Goal: Entertainment & Leisure: Consume media (video, audio)

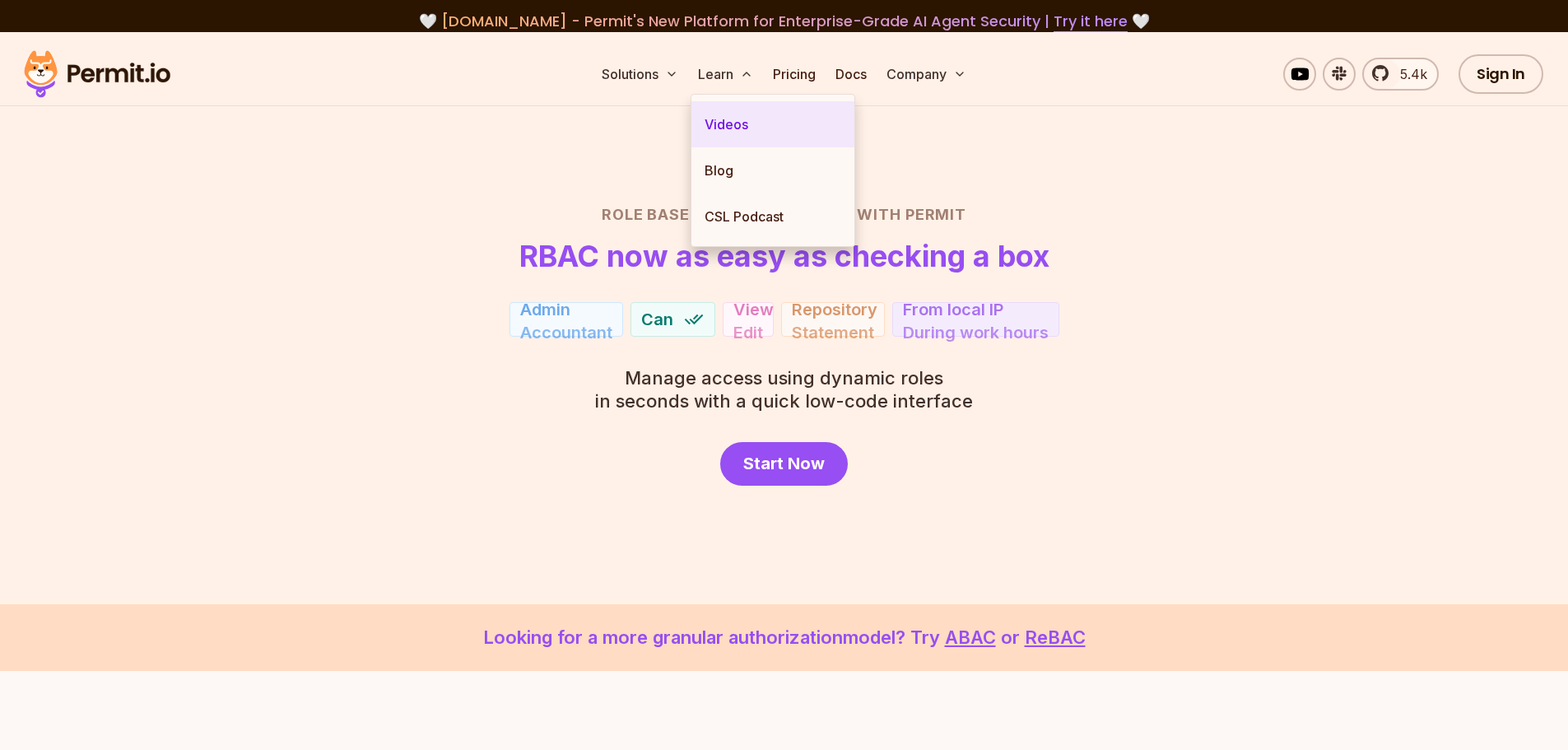
click at [732, 130] on link "Videos" at bounding box center [773, 124] width 163 height 46
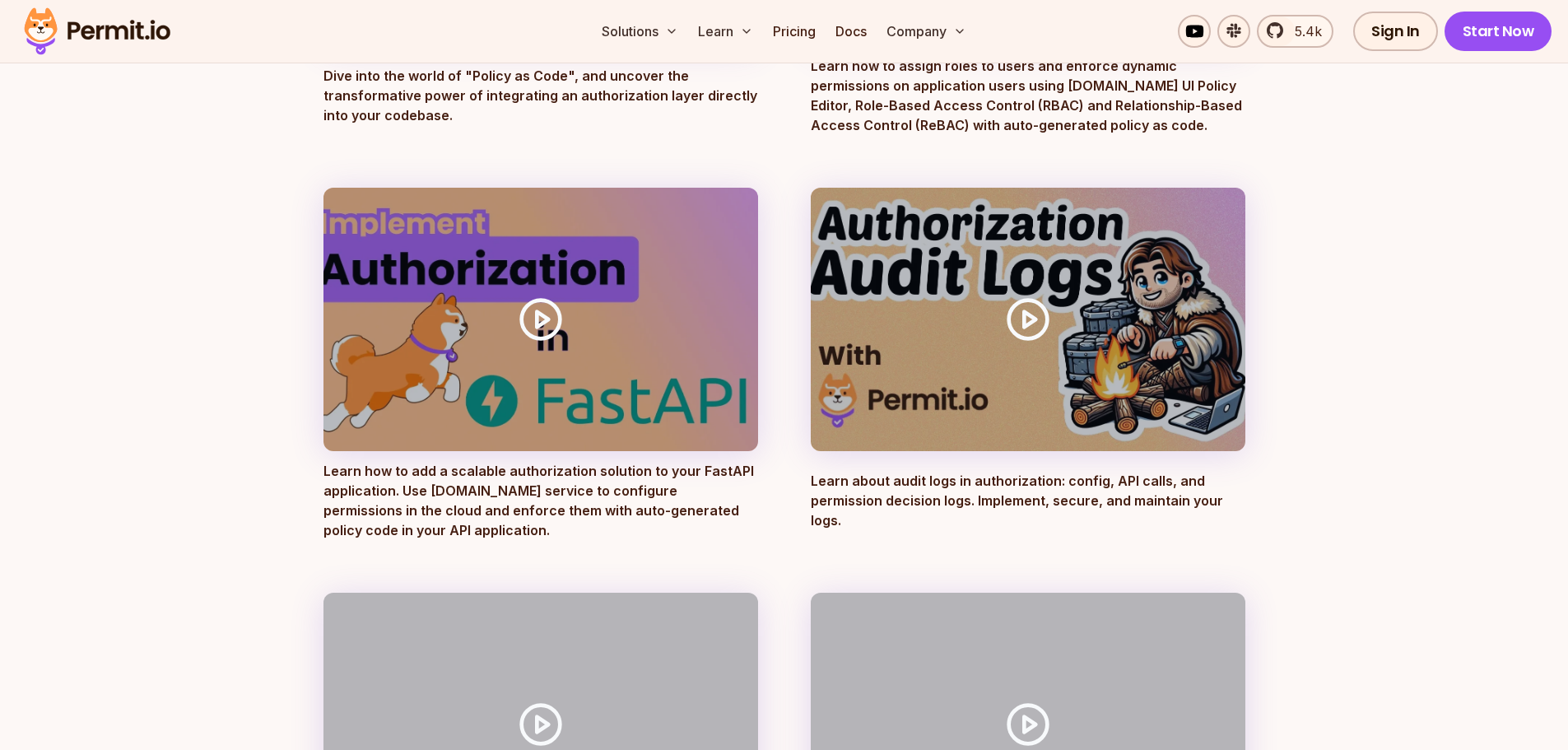
scroll to position [494, 0]
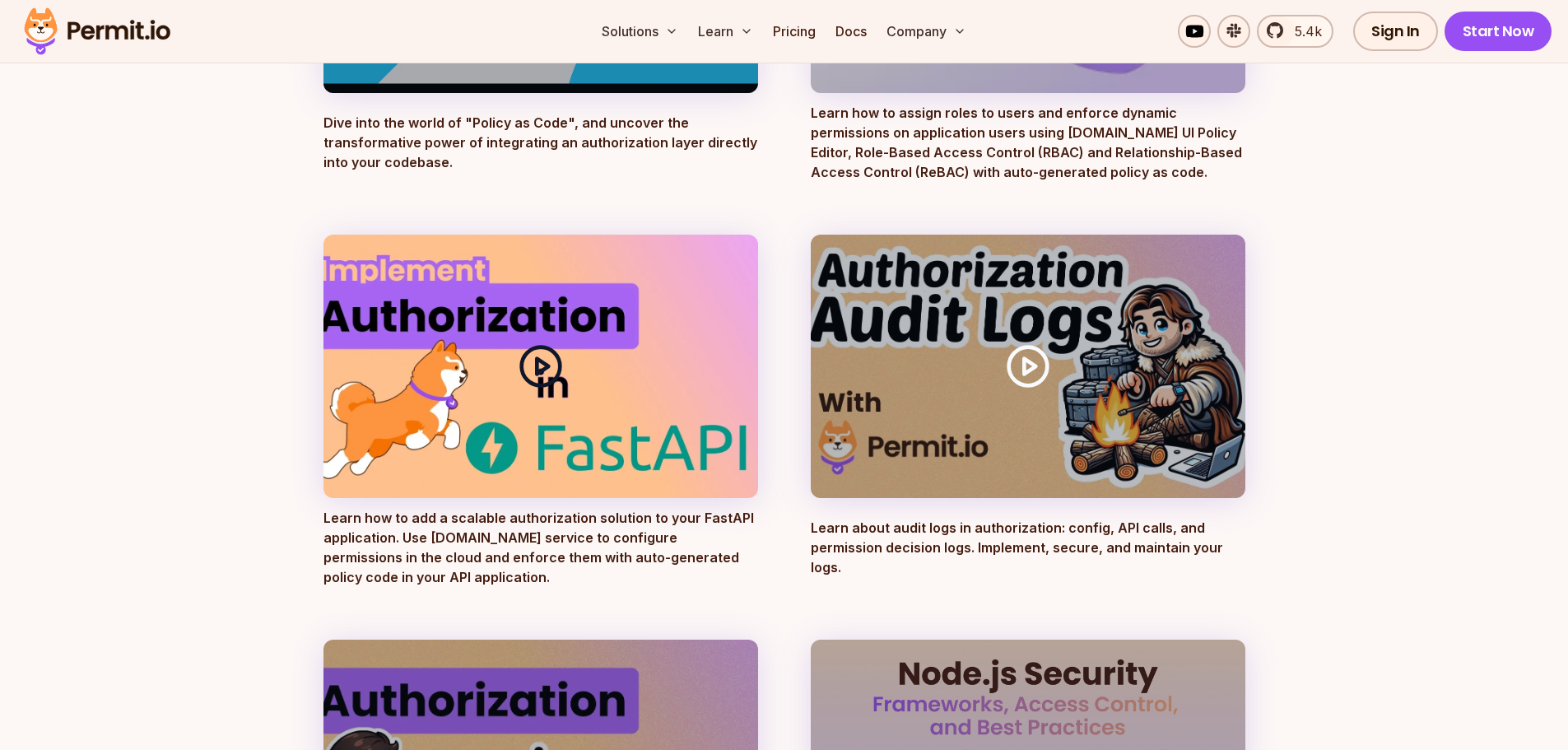
click at [540, 364] on icon at bounding box center [540, 366] width 46 height 46
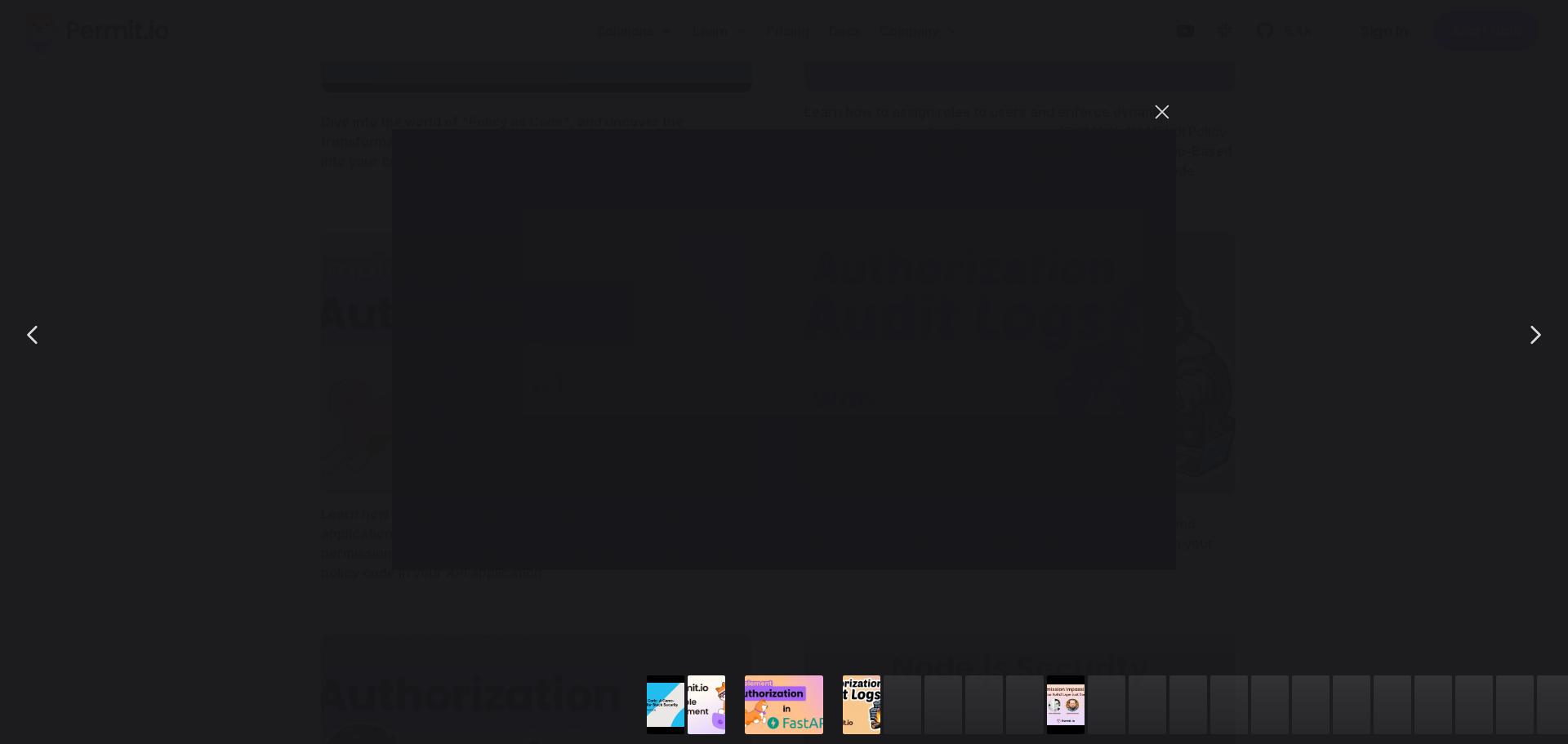
click at [1162, 108] on button "You can close this modal content with the ESC key" at bounding box center [1162, 112] width 28 height 28
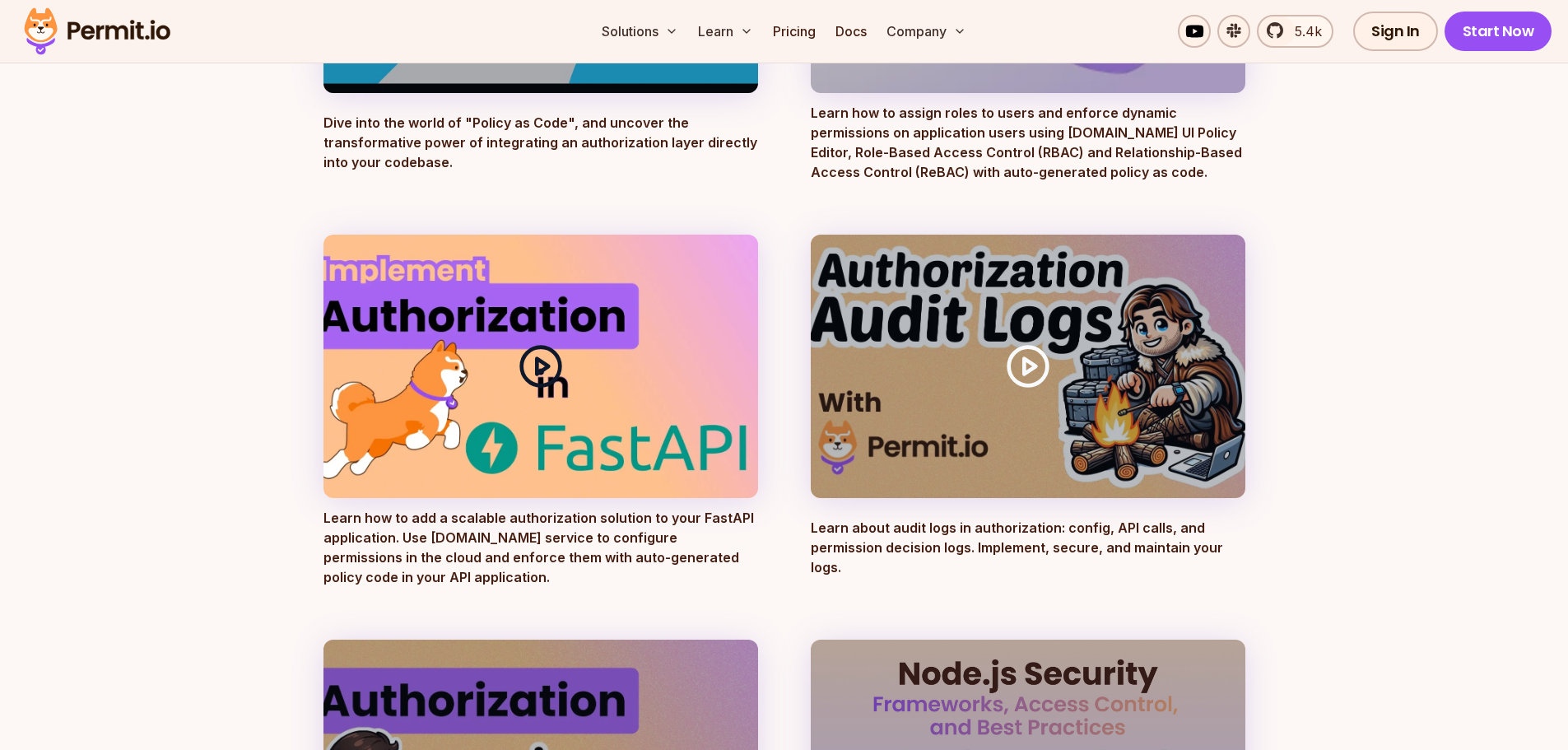
click at [549, 376] on icon at bounding box center [540, 366] width 46 height 46
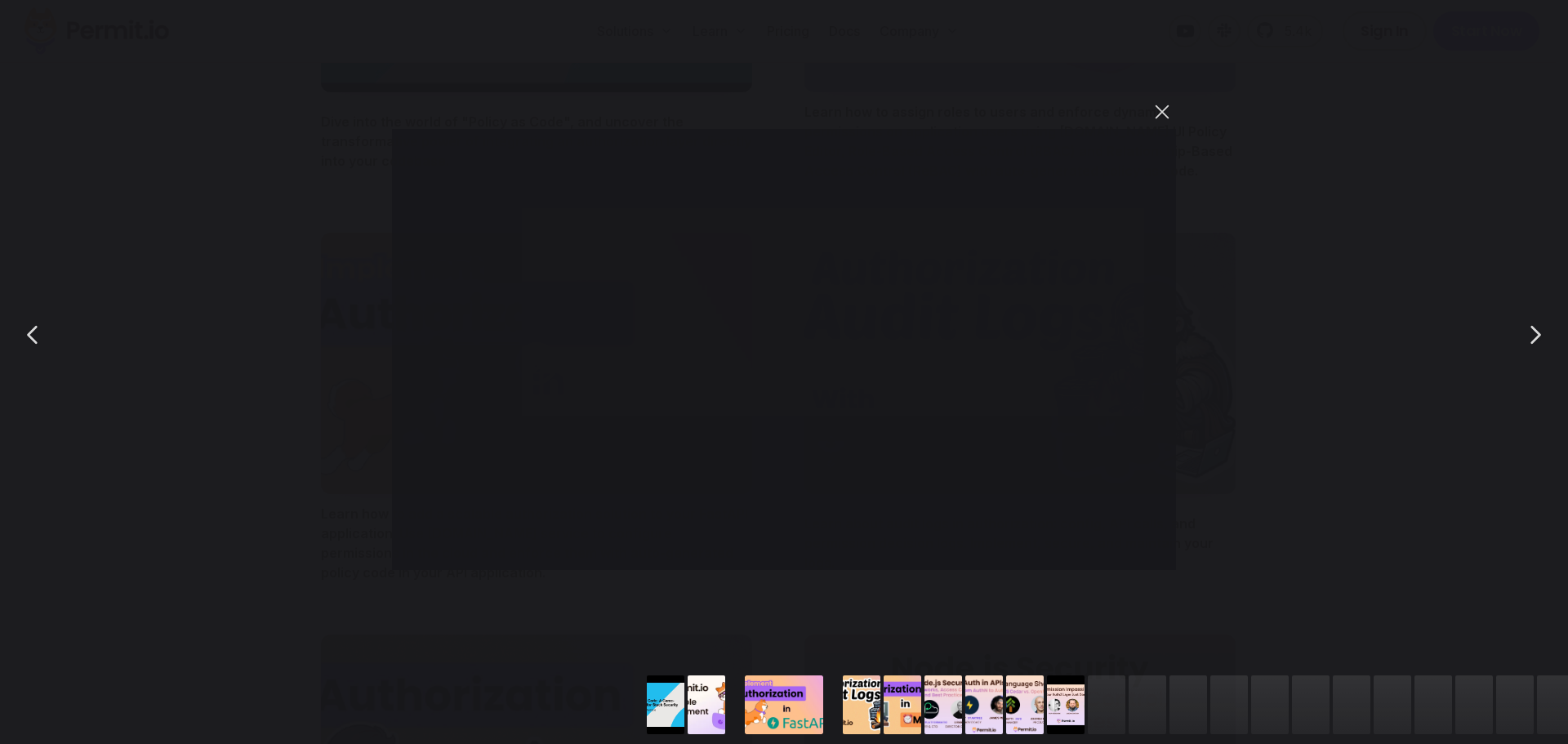
click at [1165, 111] on button "You can close this modal content with the ESC key" at bounding box center [1162, 112] width 28 height 28
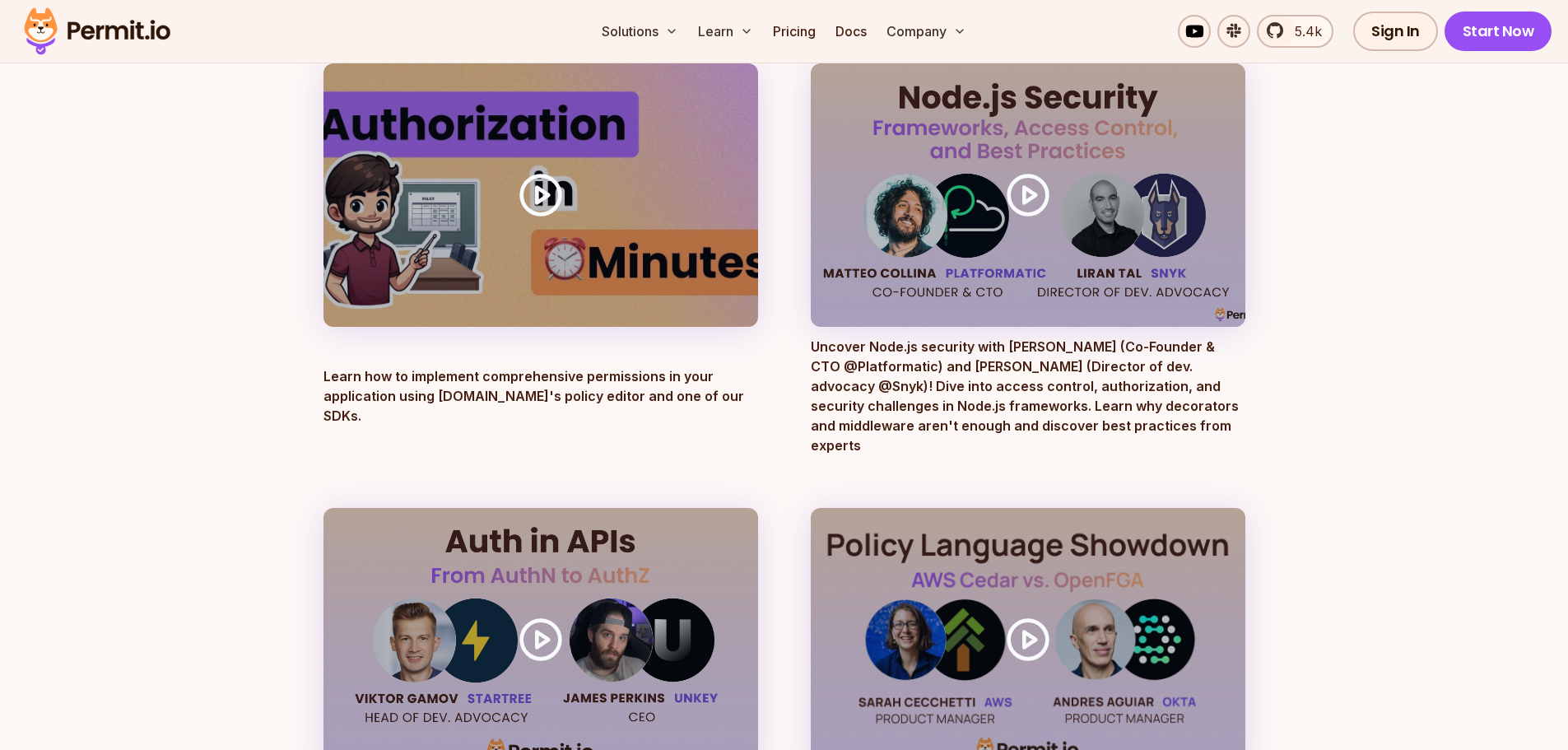
scroll to position [988, 0]
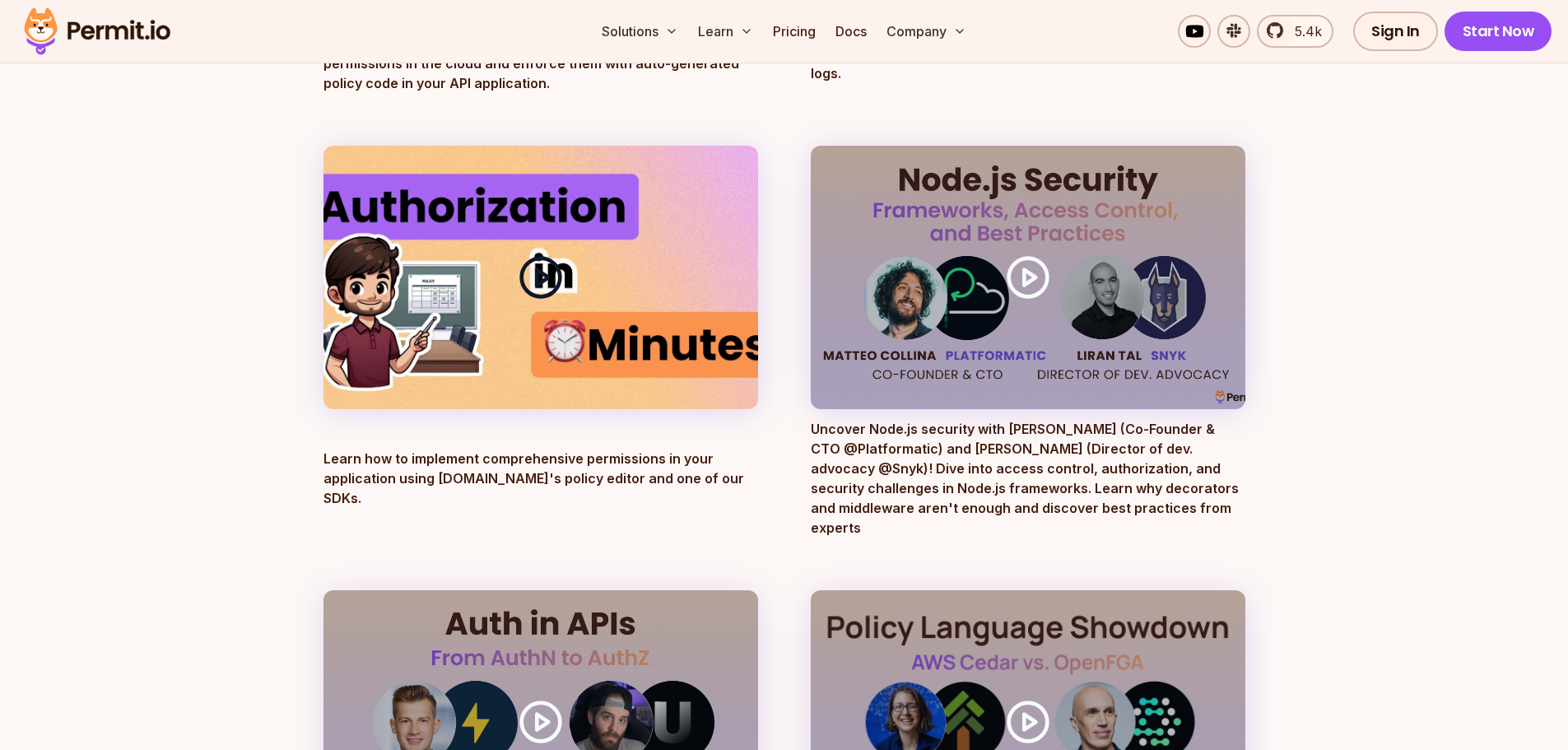
click at [545, 282] on polygon at bounding box center [542, 277] width 11 height 16
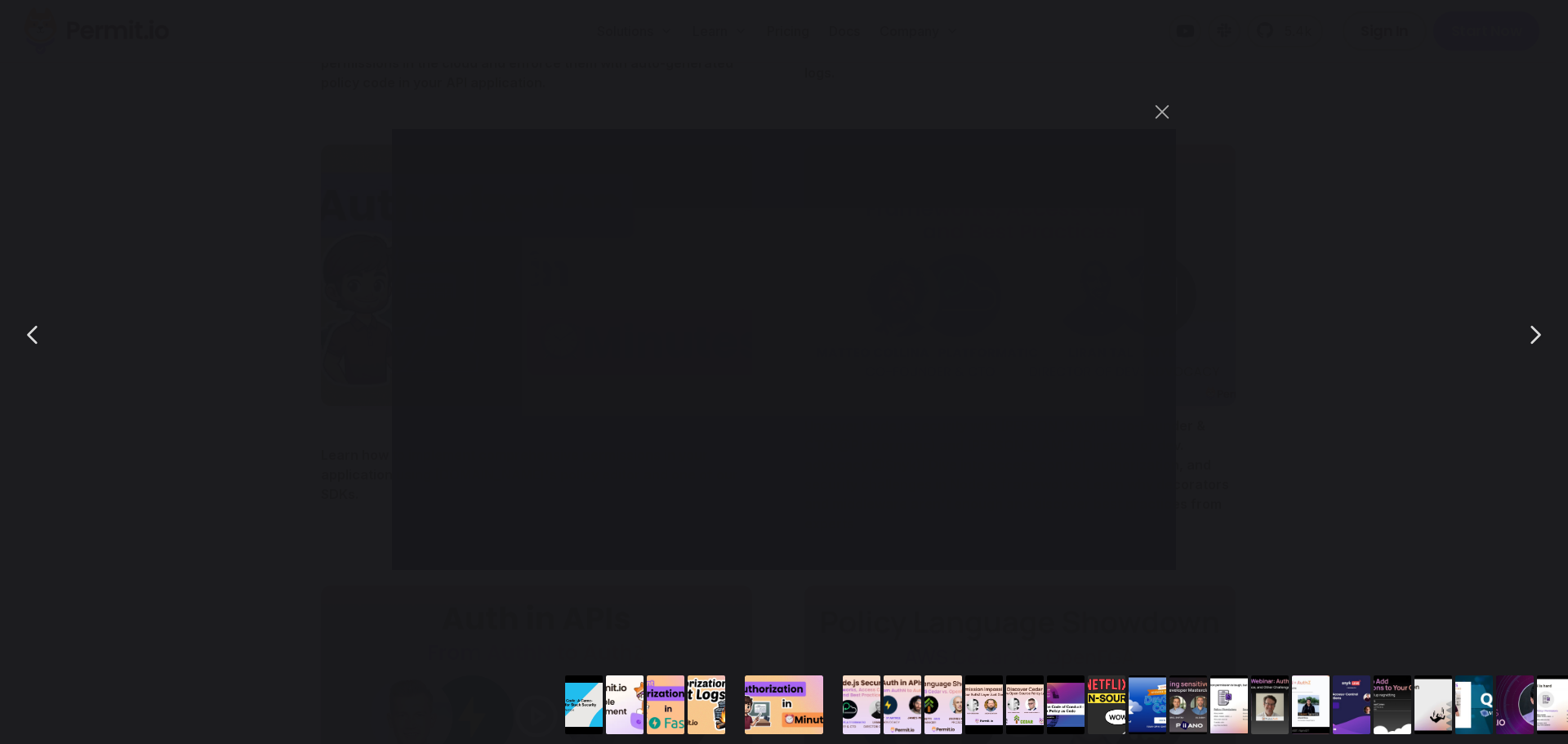
click at [1307, 130] on div "You can close this modal content with the ESC key" at bounding box center [784, 335] width 1568 height 669
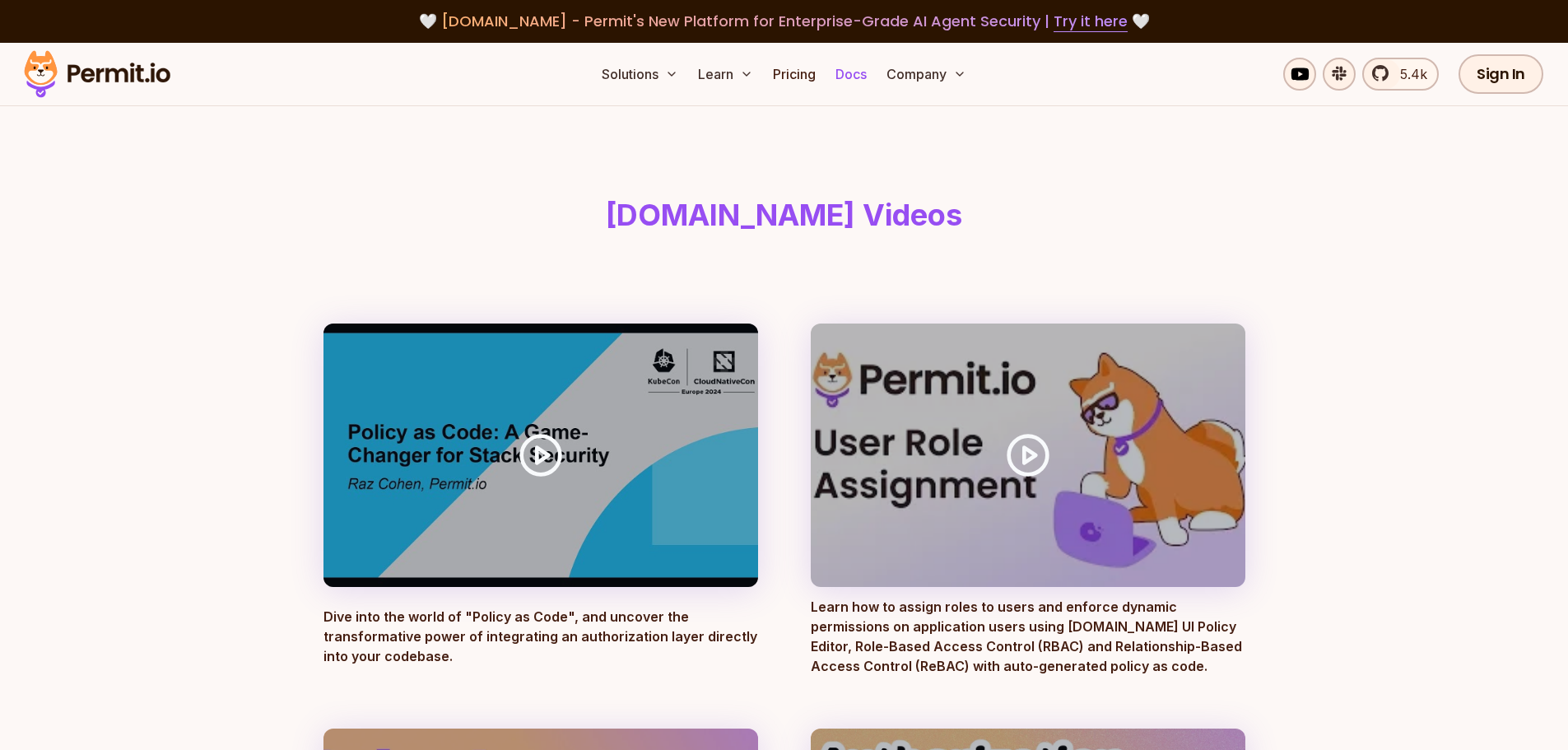
click at [864, 74] on link "Docs" at bounding box center [850, 74] width 44 height 33
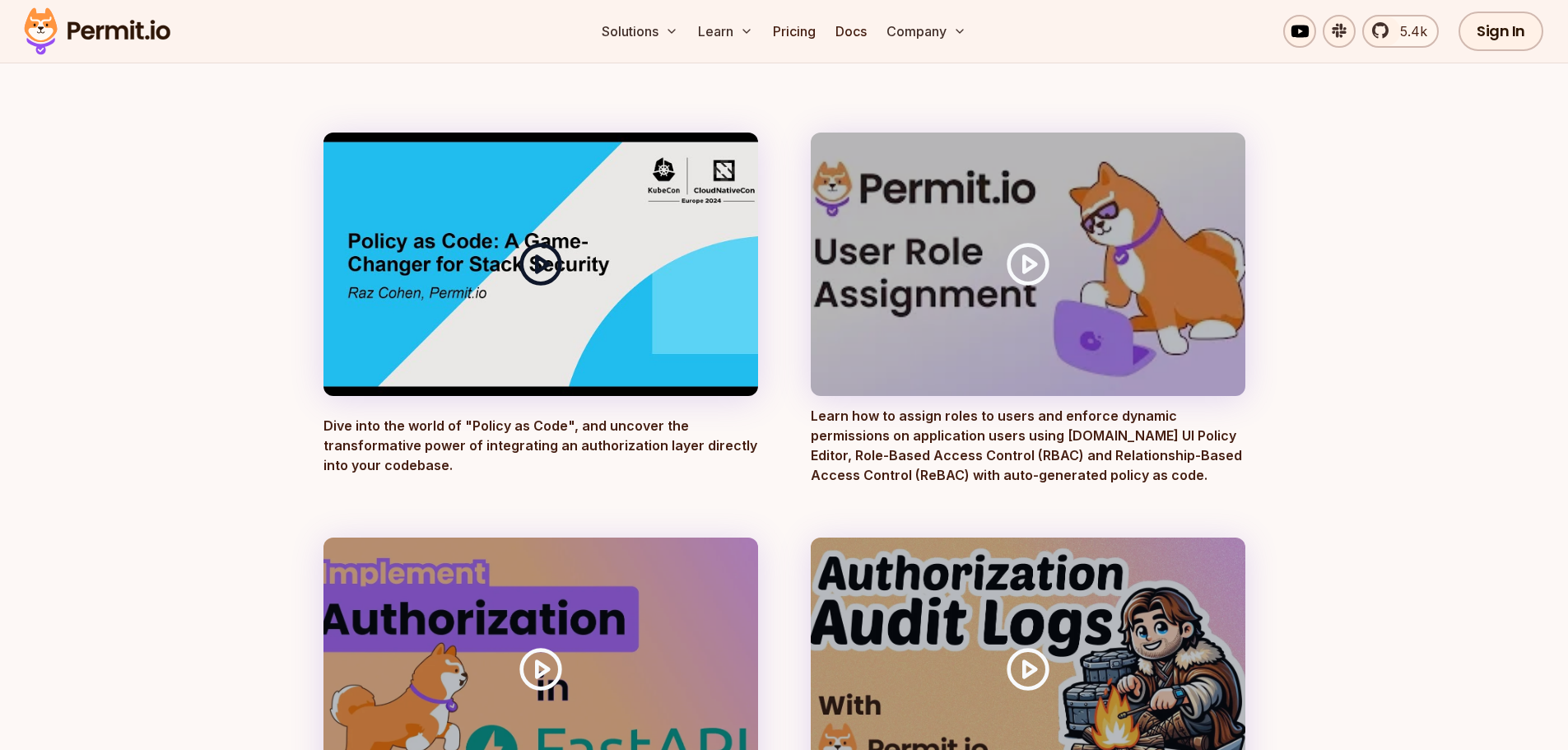
scroll to position [412, 0]
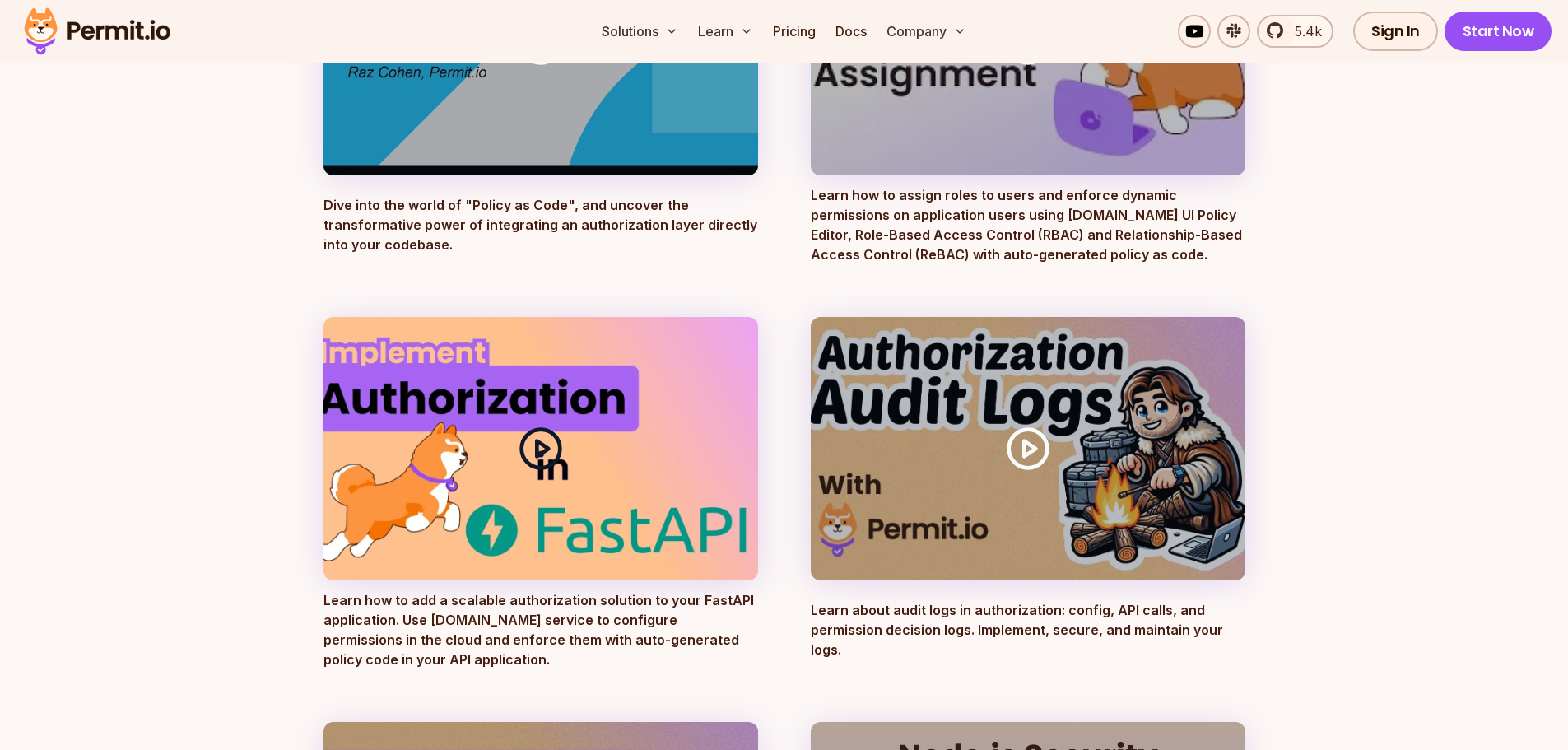
drag, startPoint x: 543, startPoint y: 456, endPoint x: 528, endPoint y: 452, distance: 15.5
click at [528, 452] on icon at bounding box center [540, 448] width 46 height 46
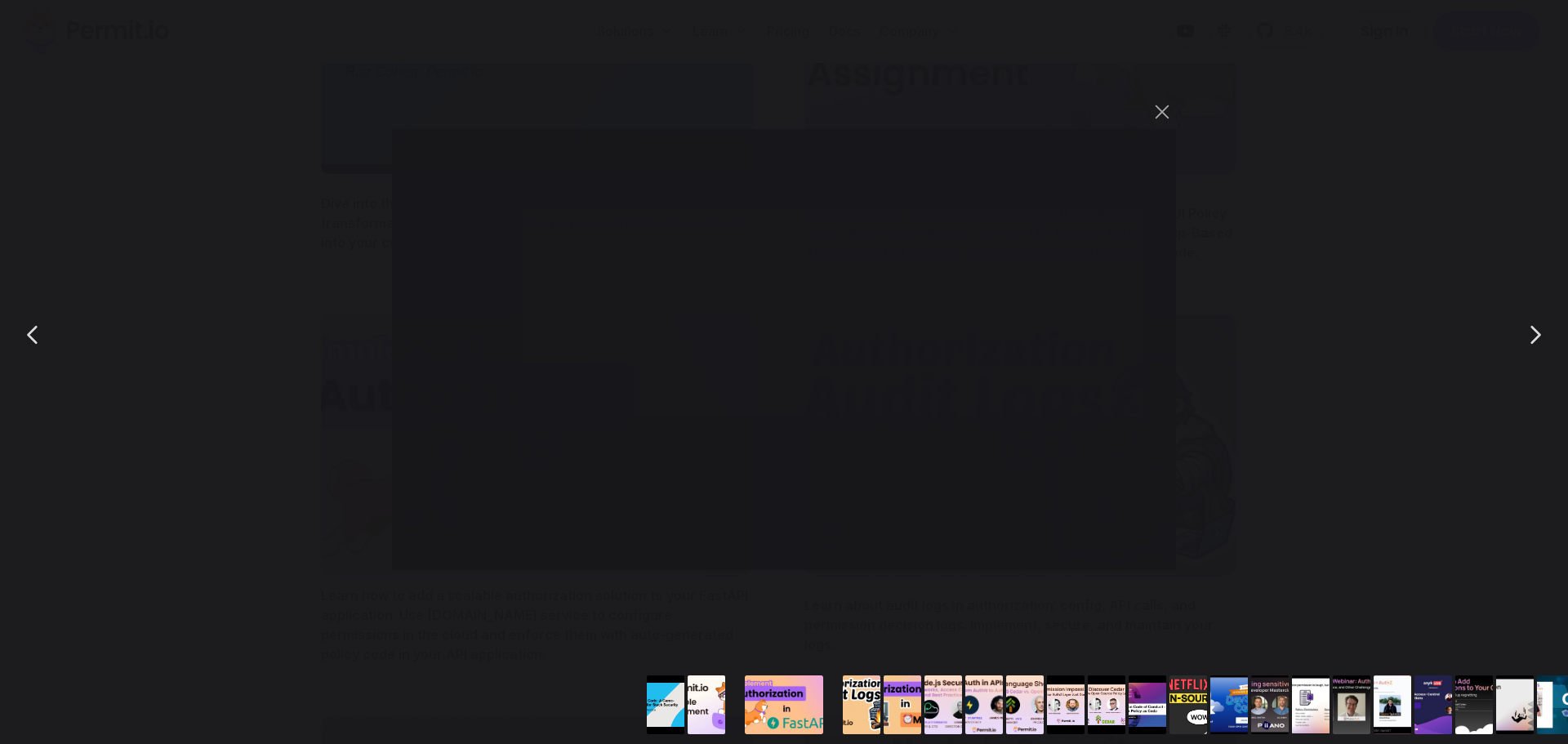
click at [317, 286] on div "You can close this modal content with the ESC key" at bounding box center [784, 335] width 1568 height 669
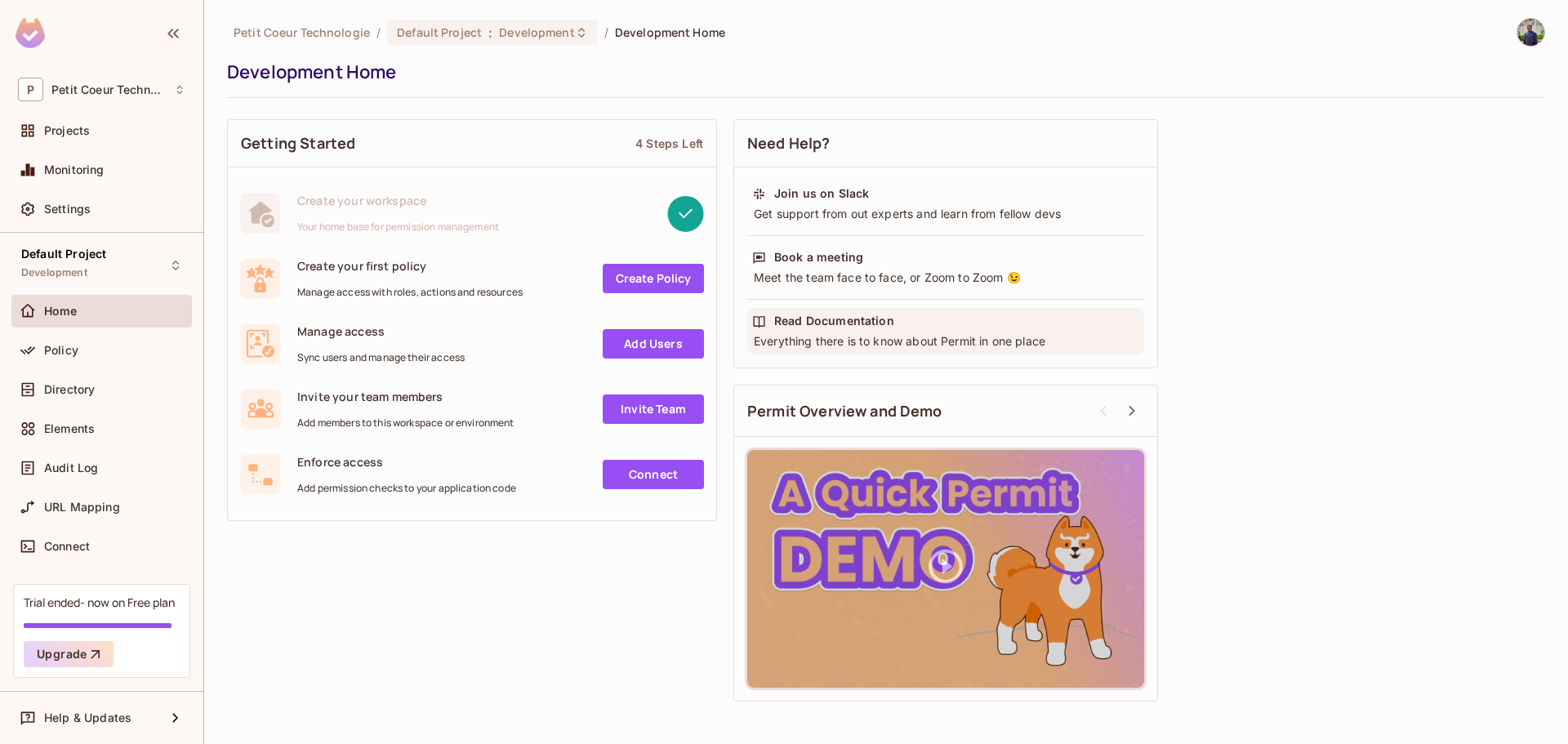
click at [873, 330] on div "Read Documentation Everything there is to know about Permit in one place" at bounding box center [946, 331] width 397 height 46
